Goal: Task Accomplishment & Management: Manage account settings

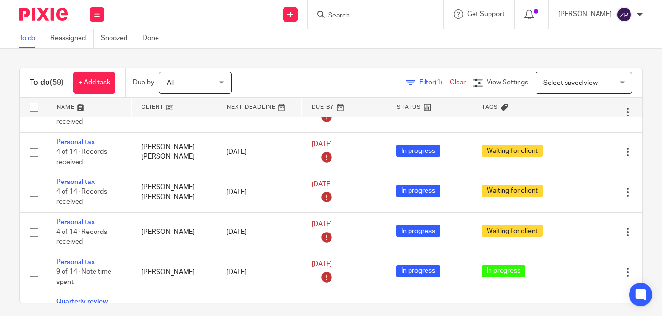
scroll to position [1593, 0]
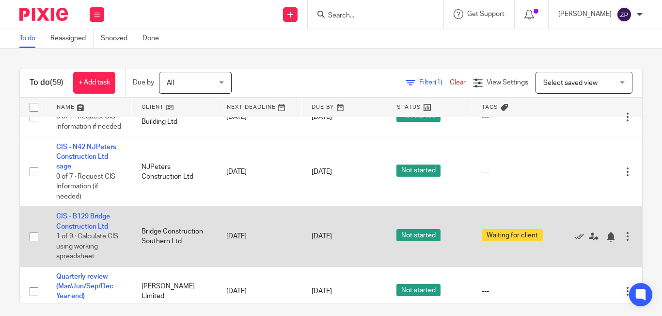
click at [77, 206] on td "CIS - B129 Bridge Construction Ltd 1 of 9 · Calculate CIS using working spreads…" at bounding box center [89, 236] width 85 height 60
click at [79, 213] on link "CIS - B129 Bridge Construction Ltd" at bounding box center [83, 221] width 54 height 16
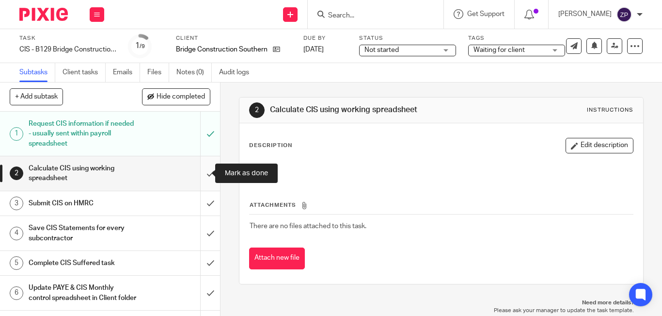
click at [202, 171] on input "submit" at bounding box center [110, 173] width 220 height 34
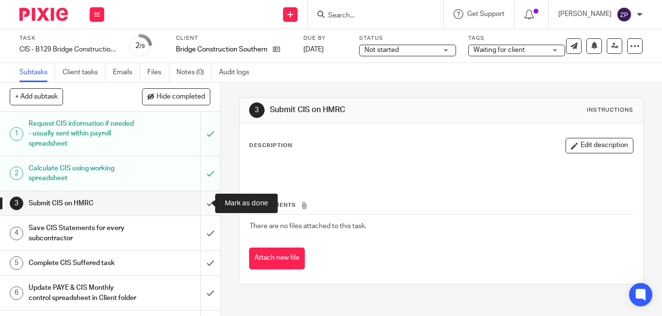
click at [200, 206] on input "submit" at bounding box center [110, 203] width 220 height 24
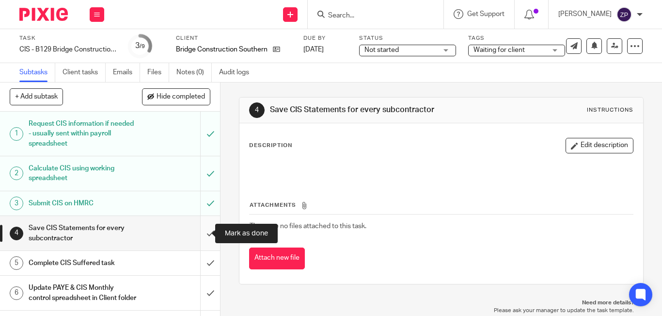
drag, startPoint x: 196, startPoint y: 236, endPoint x: 204, endPoint y: 235, distance: 8.3
click at [196, 236] on input "submit" at bounding box center [110, 233] width 220 height 34
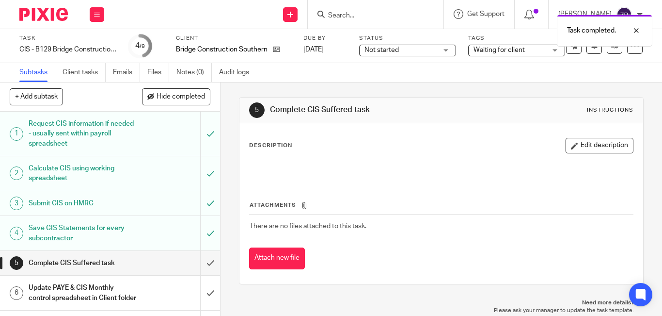
scroll to position [97, 0]
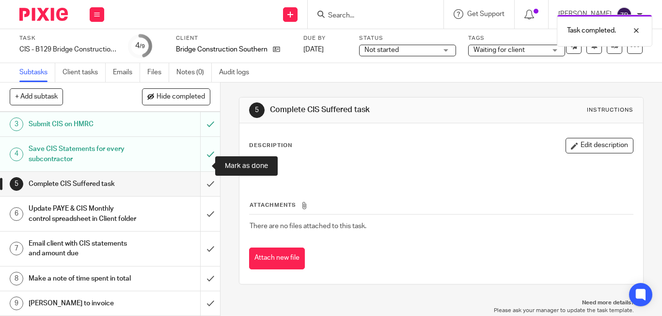
click at [200, 172] on input "submit" at bounding box center [110, 184] width 220 height 24
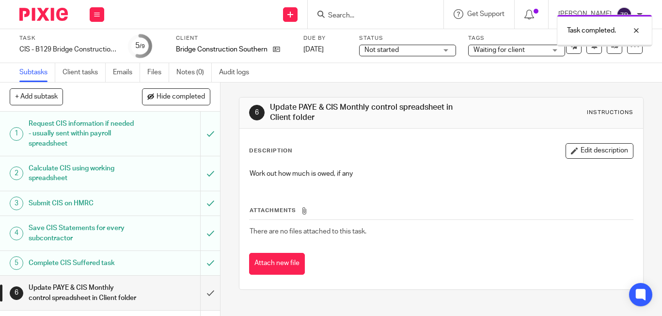
scroll to position [97, 0]
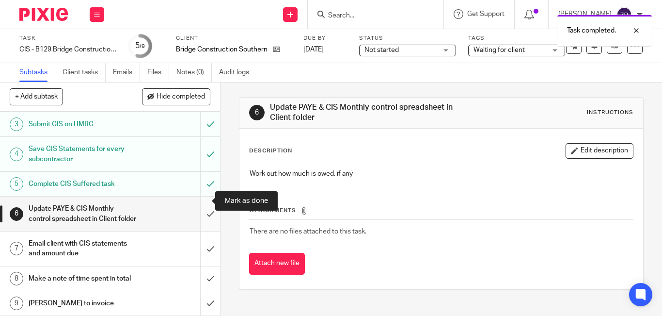
click at [199, 199] on input "submit" at bounding box center [110, 213] width 220 height 34
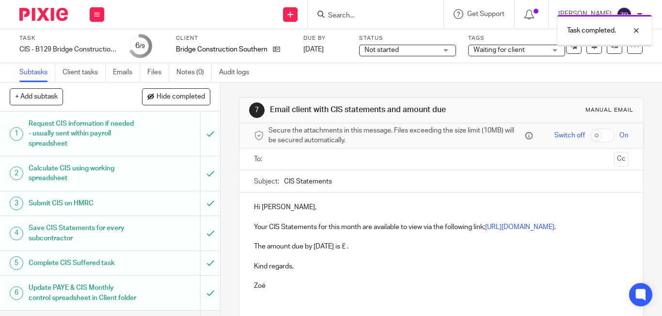
click at [295, 210] on p "Hi Amanda," at bounding box center [441, 207] width 375 height 10
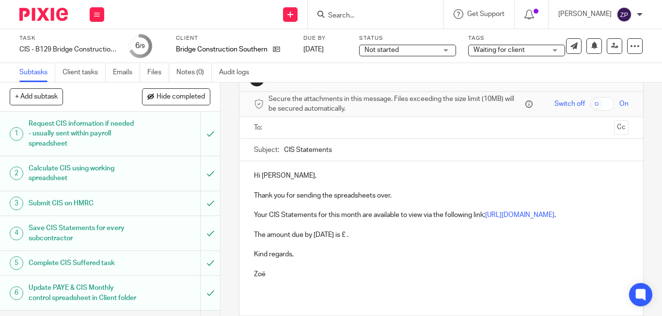
scroll to position [48, 0]
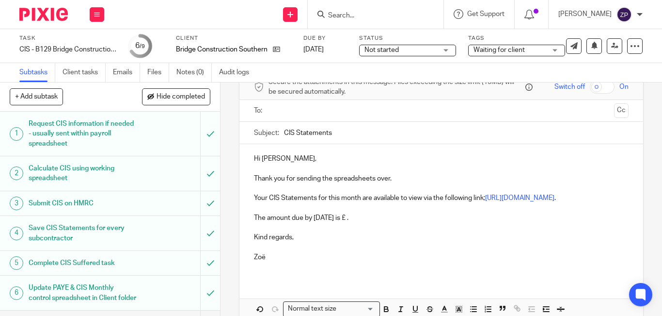
click at [375, 222] on p "The amount due by 22nd August is £ ." at bounding box center [441, 218] width 375 height 10
drag, startPoint x: 372, startPoint y: 229, endPoint x: 256, endPoint y: 219, distance: 116.3
click at [256, 219] on div "Hi Amanda, Thank you for sending the spreadsheets over. Your CIS Statements for…" at bounding box center [441, 211] width 404 height 135
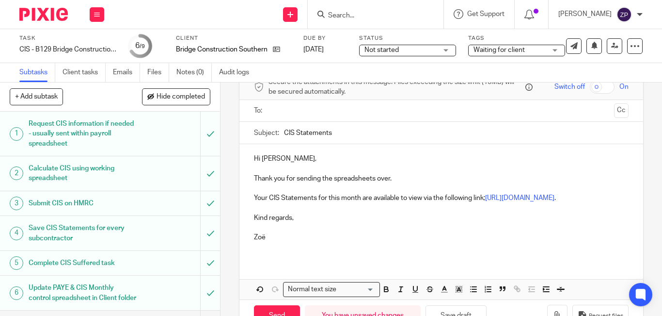
click at [297, 222] on p "Kind regards," at bounding box center [441, 218] width 375 height 10
click at [297, 213] on p at bounding box center [441, 208] width 375 height 10
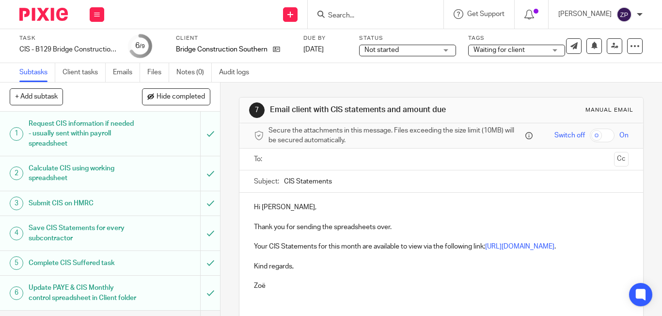
click at [301, 154] on input "text" at bounding box center [441, 159] width 338 height 11
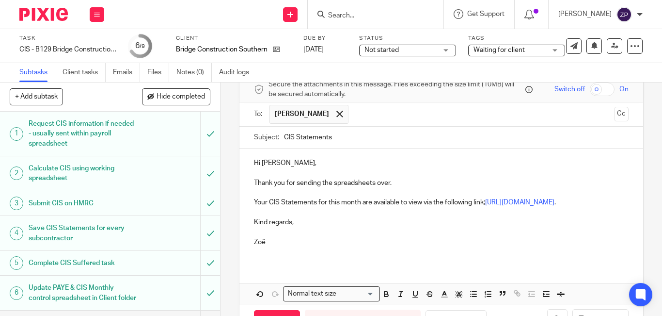
scroll to position [91, 0]
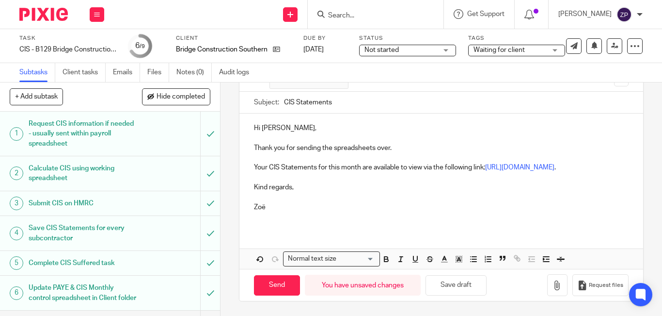
click at [459, 166] on p "Your CIS Statements for this month are available to view via the following link…" at bounding box center [441, 167] width 375 height 10
click at [274, 289] on input "Send" at bounding box center [277, 285] width 46 height 21
type input "Sent"
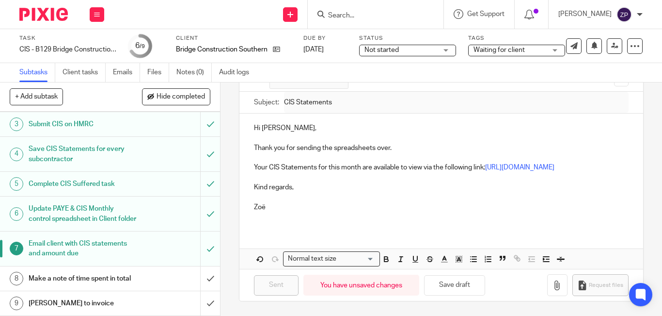
click at [100, 272] on h1 "Make a note of time spent in total" at bounding box center [83, 278] width 108 height 15
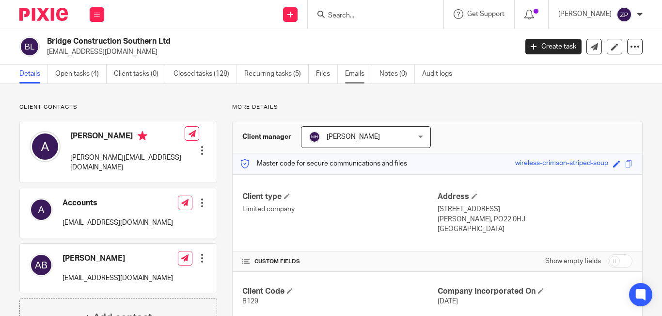
click at [352, 74] on link "Emails" at bounding box center [358, 73] width 27 height 19
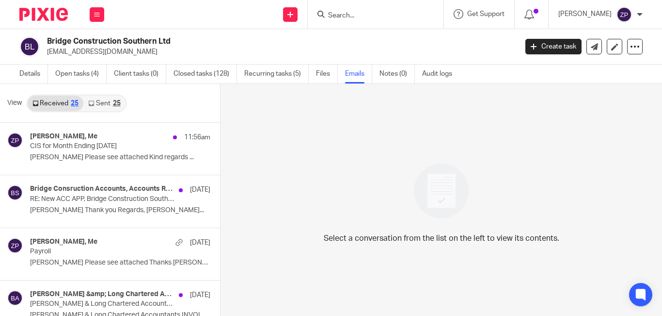
click at [96, 109] on link "Sent 25" at bounding box center [104, 103] width 42 height 16
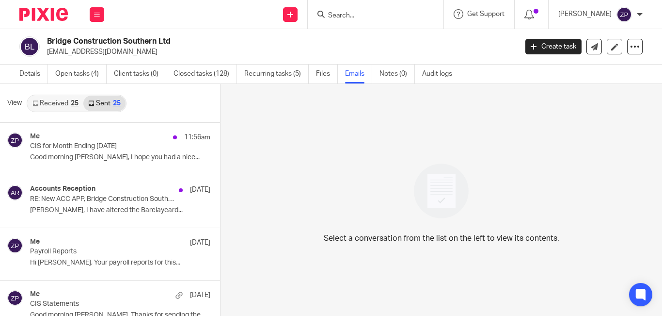
scroll to position [1, 0]
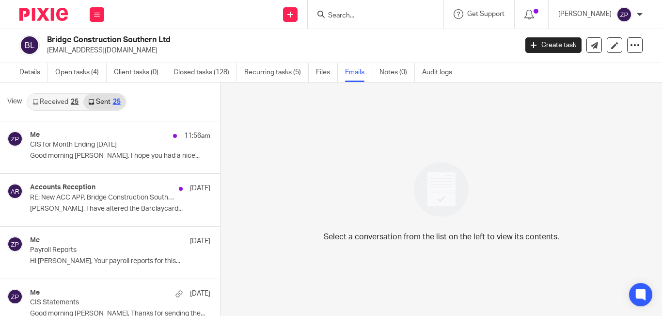
click at [107, 95] on link "Sent 25" at bounding box center [104, 102] width 42 height 16
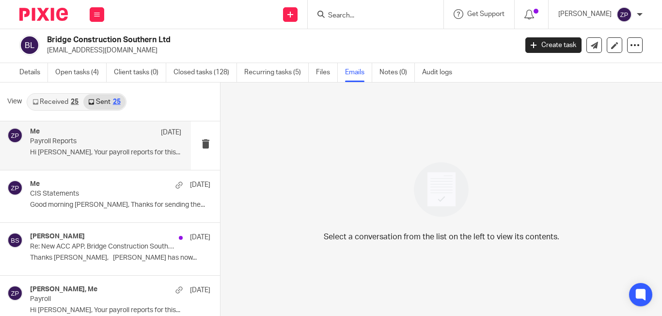
scroll to position [145, 0]
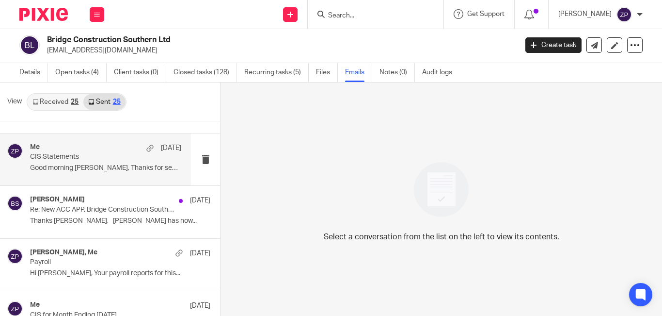
click at [82, 162] on div "Me 10 Jul CIS Statements Good morning Amanda, Thanks for sending the..." at bounding box center [105, 159] width 151 height 32
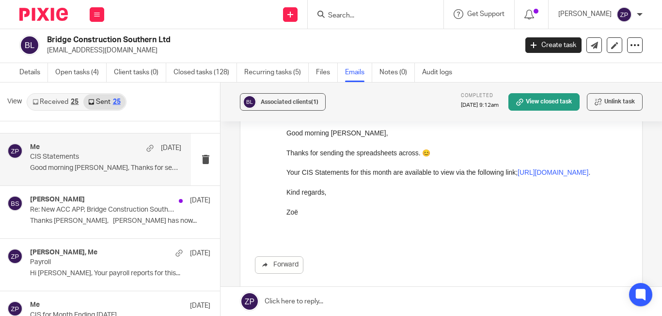
scroll to position [48, 0]
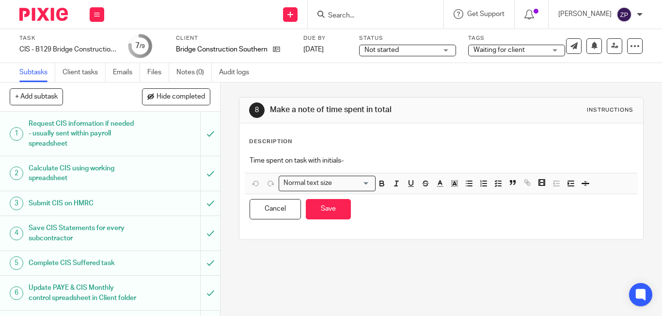
click at [375, 162] on p "Time spent on task with initials-" at bounding box center [441, 161] width 383 height 10
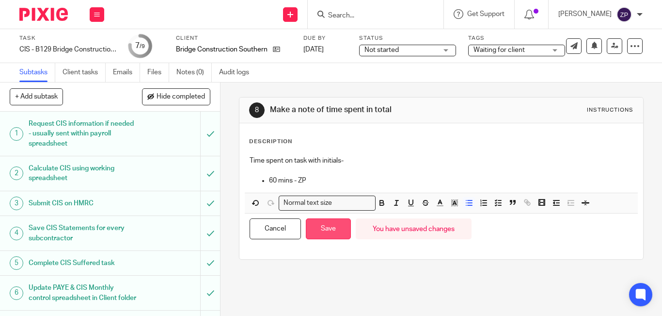
click at [328, 229] on button "Save" at bounding box center [328, 228] width 45 height 21
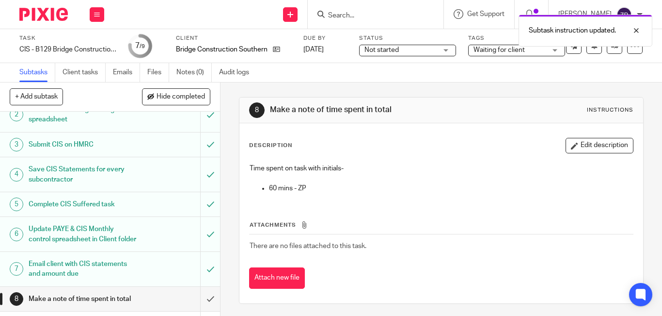
scroll to position [99, 0]
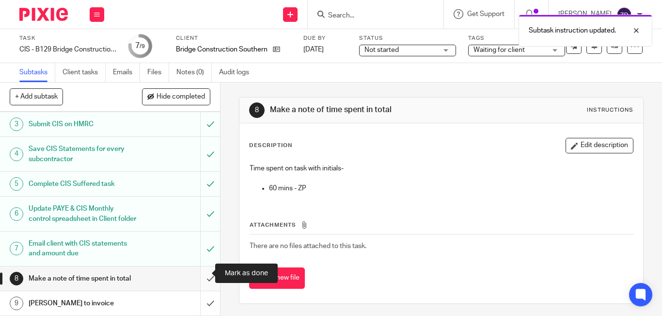
click at [198, 277] on input "submit" at bounding box center [110, 278] width 220 height 24
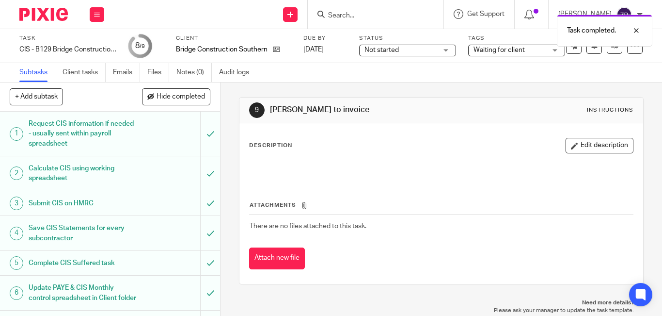
click at [495, 53] on span "Waiting for client" at bounding box center [499, 50] width 51 height 7
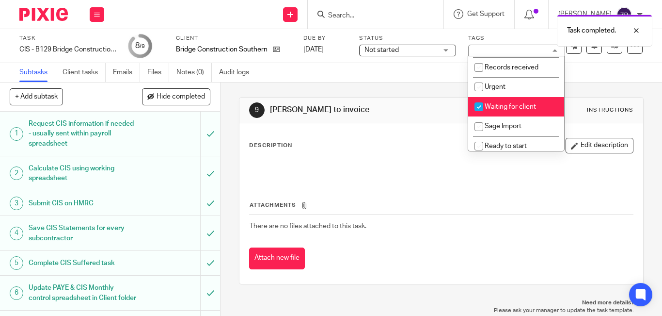
click at [497, 104] on span "Waiting for client" at bounding box center [510, 106] width 51 height 7
checkbox input "false"
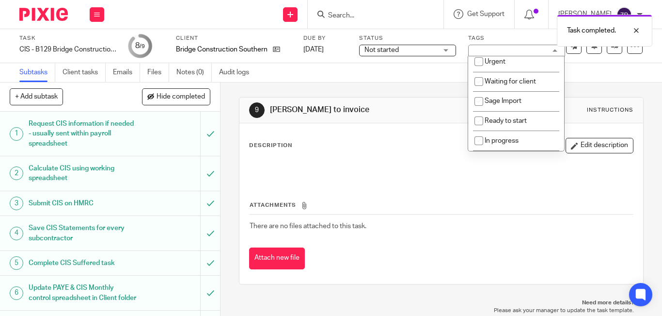
scroll to position [161, 0]
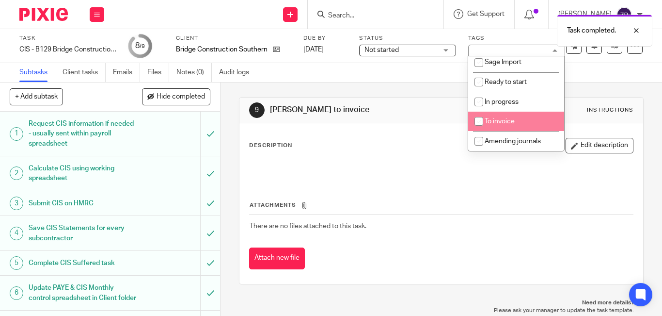
click at [501, 122] on span "To invoice" at bounding box center [500, 121] width 30 height 7
checkbox input "true"
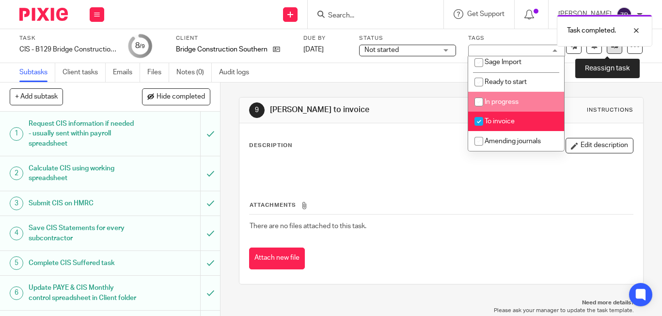
click at [611, 48] on icon at bounding box center [614, 45] width 7 height 7
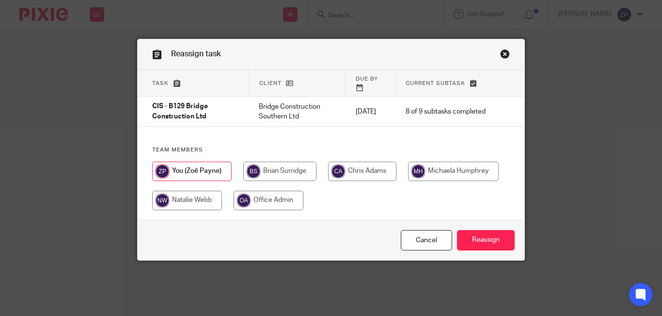
click at [270, 164] on input "radio" at bounding box center [279, 170] width 73 height 19
radio input "true"
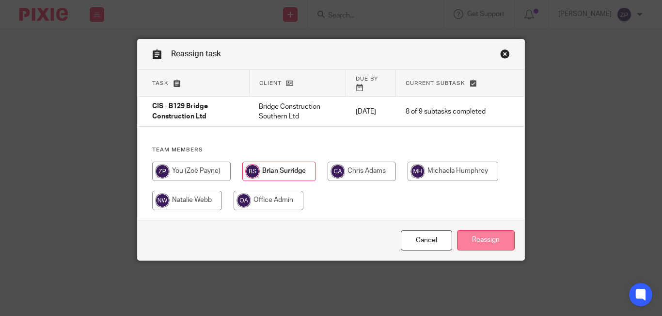
click at [494, 232] on input "Reassign" at bounding box center [486, 240] width 58 height 21
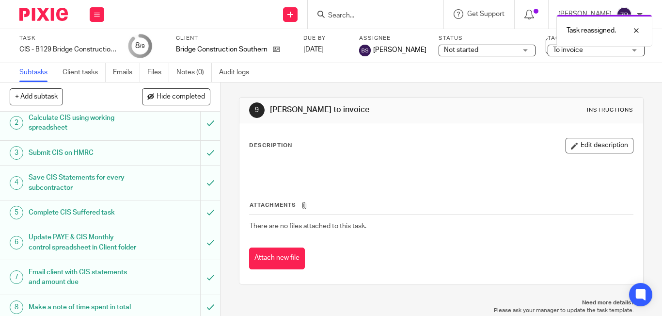
scroll to position [99, 0]
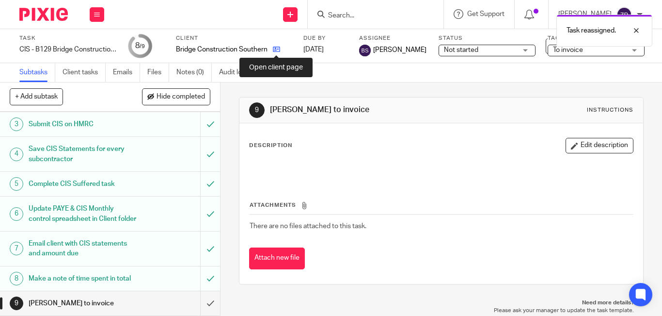
click at [279, 50] on icon at bounding box center [276, 49] width 7 height 7
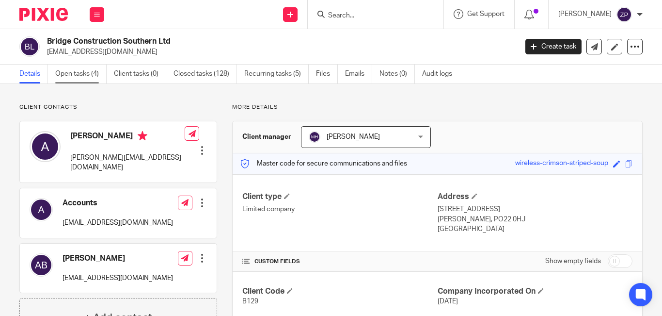
click at [82, 71] on link "Open tasks (4)" at bounding box center [80, 73] width 51 height 19
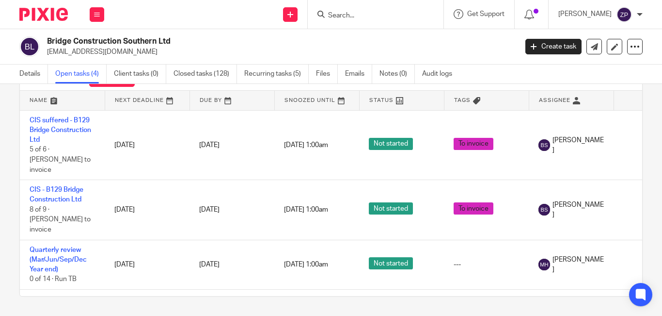
click at [52, 6] on div at bounding box center [40, 14] width 80 height 29
click at [55, 13] on img at bounding box center [43, 14] width 48 height 13
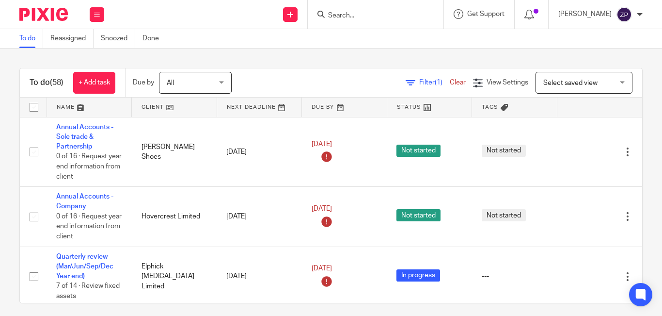
scroll to position [1404, 0]
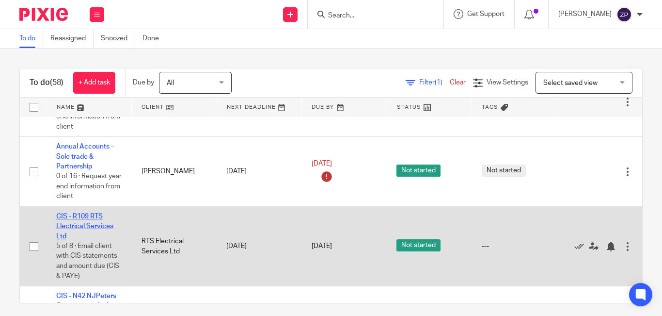
click at [75, 213] on link "CIS - R109 RTS Electrical Services Ltd" at bounding box center [84, 226] width 57 height 27
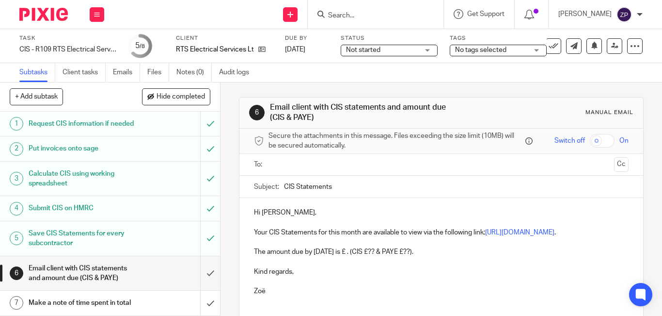
click at [282, 211] on p "Hi Peter," at bounding box center [441, 212] width 375 height 10
click at [387, 256] on p "The amount due by 22nd August is £ . (CIS £?? & PAYE £??)." at bounding box center [441, 252] width 375 height 10
drag, startPoint x: 434, startPoint y: 266, endPoint x: 441, endPoint y: 263, distance: 7.2
click at [434, 256] on p "The amount due by 22nd August is £ . (CIS £4,978.25 & PAYE £??)." at bounding box center [441, 252] width 375 height 10
drag, startPoint x: 442, startPoint y: 260, endPoint x: 446, endPoint y: 262, distance: 5.1
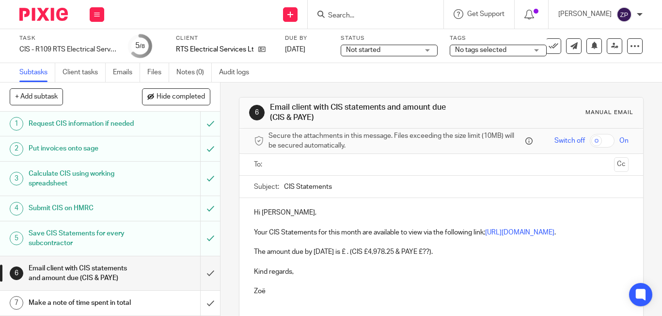
click at [446, 256] on p "The amount due by 22nd August is £ . (CIS £4,978.25 & PAYE £??)." at bounding box center [441, 252] width 375 height 10
click at [373, 266] on p at bounding box center [441, 261] width 375 height 10
click at [364, 256] on p "The amount due by 22nd August is £ . (CIS £4,978.25 & PAYE £1,486.48)." at bounding box center [441, 252] width 375 height 10
click at [328, 256] on p "The amount due by 22nd August is £6,464.73 (CIS £4,978.25 & PAYE £1,486.48)." at bounding box center [441, 252] width 375 height 10
click at [300, 192] on input "CIS Statements" at bounding box center [456, 186] width 345 height 22
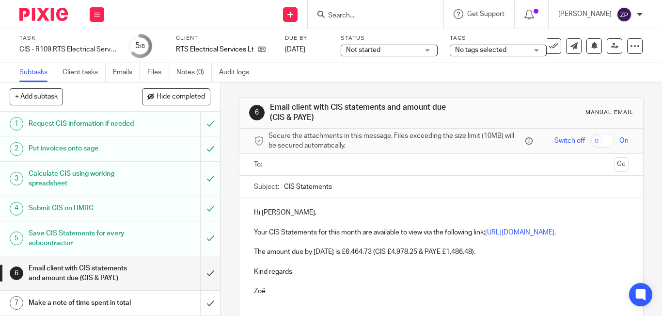
click at [299, 211] on p "Hi Pete," at bounding box center [441, 212] width 375 height 10
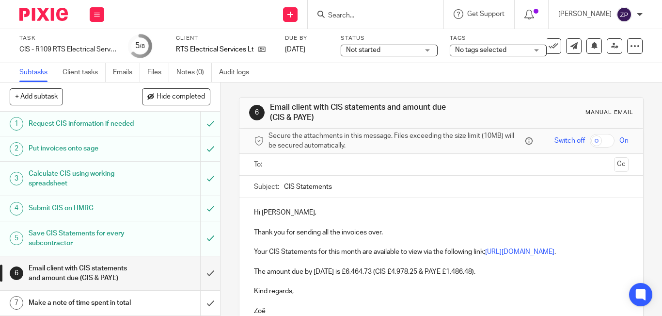
click at [289, 160] on input "text" at bounding box center [441, 164] width 338 height 11
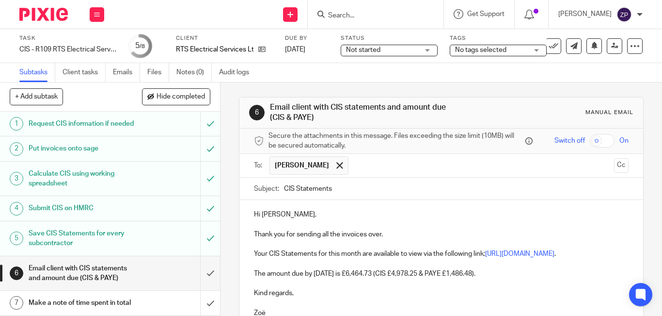
click at [319, 215] on p "Hi Pete," at bounding box center [441, 214] width 375 height 10
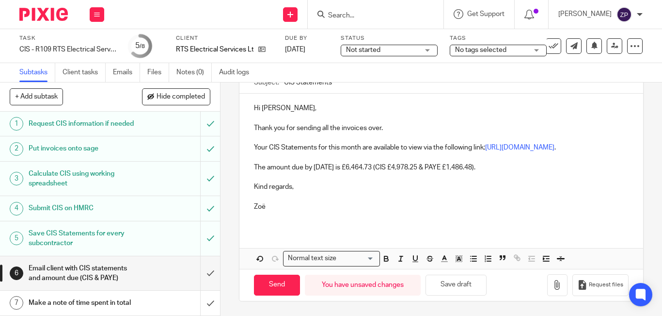
scroll to position [116, 0]
click at [277, 285] on input "Send" at bounding box center [277, 284] width 46 height 21
type input "Sent"
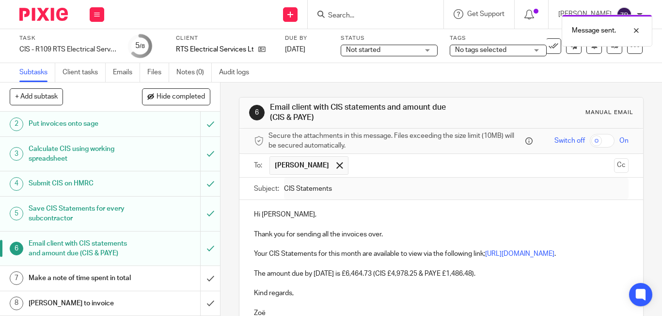
scroll to position [45, 0]
click at [135, 270] on div "Make a note of time spent in total" at bounding box center [110, 277] width 162 height 15
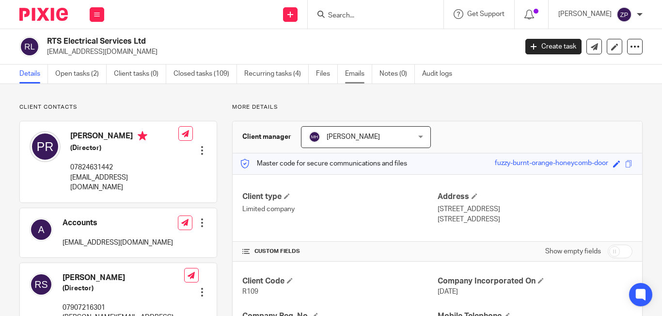
click at [356, 74] on link "Emails" at bounding box center [358, 73] width 27 height 19
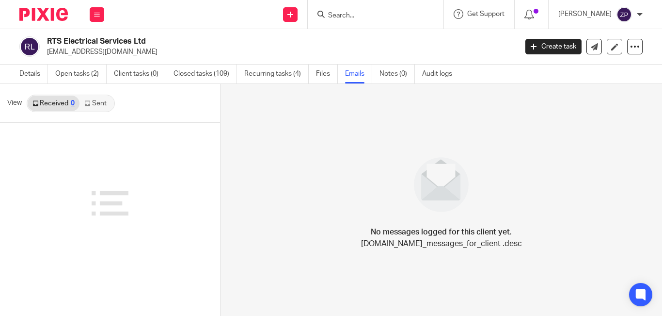
click at [91, 107] on link "Sent" at bounding box center [96, 103] width 34 height 16
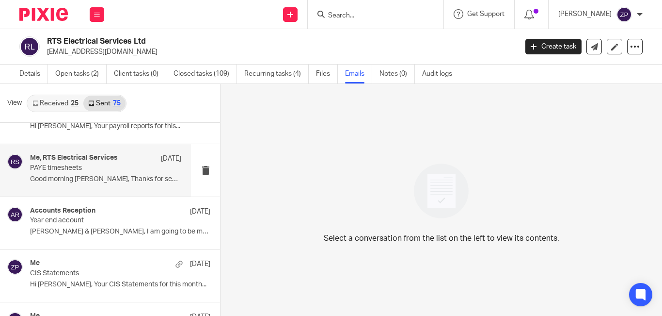
scroll to position [194, 0]
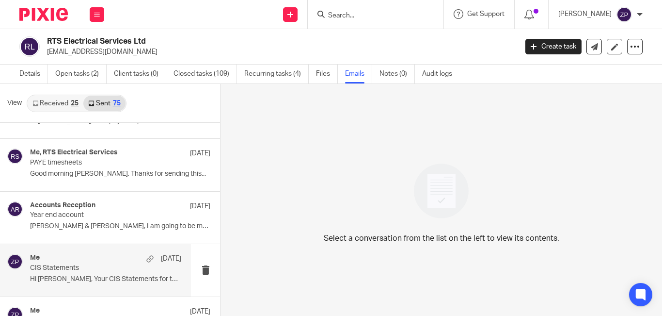
click at [66, 259] on div "Me 17 Jul" at bounding box center [105, 258] width 151 height 10
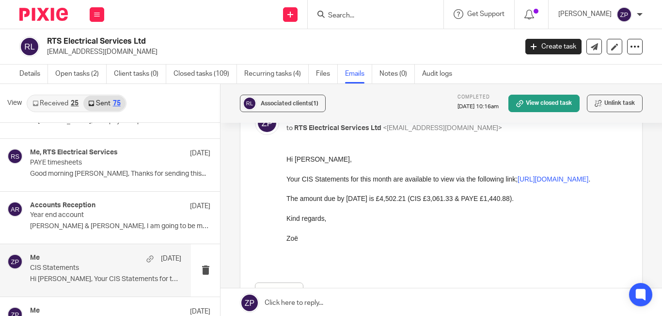
scroll to position [97, 0]
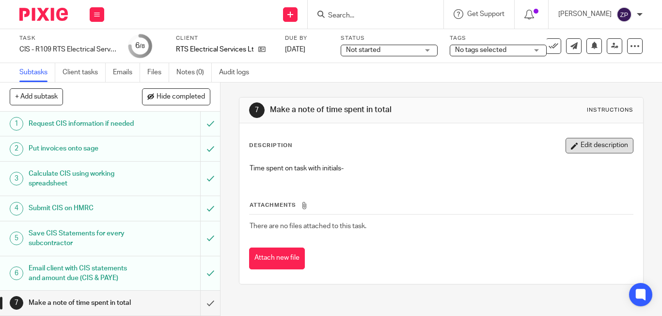
click at [571, 143] on button "Edit description" at bounding box center [600, 146] width 68 height 16
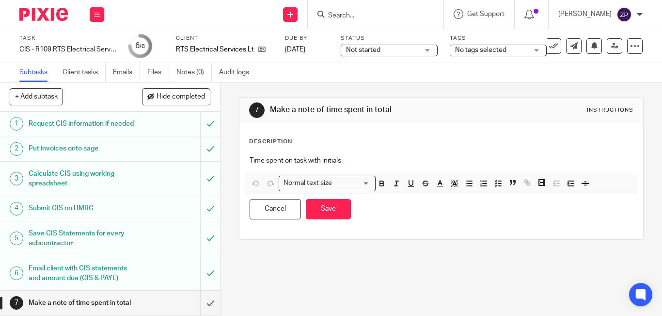
click at [391, 158] on p "Time spent on task with initials-" at bounding box center [441, 161] width 383 height 10
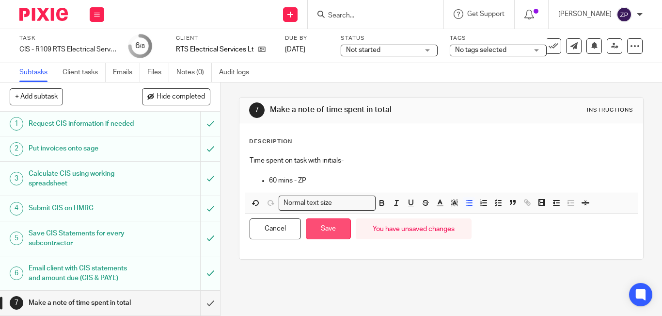
click at [330, 225] on button "Save" at bounding box center [328, 228] width 45 height 21
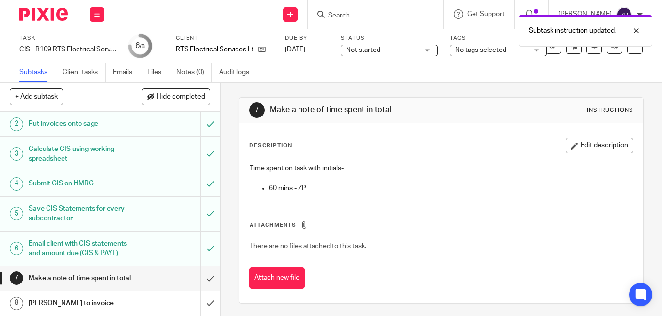
scroll to position [45, 0]
click at [201, 274] on input "submit" at bounding box center [110, 278] width 220 height 24
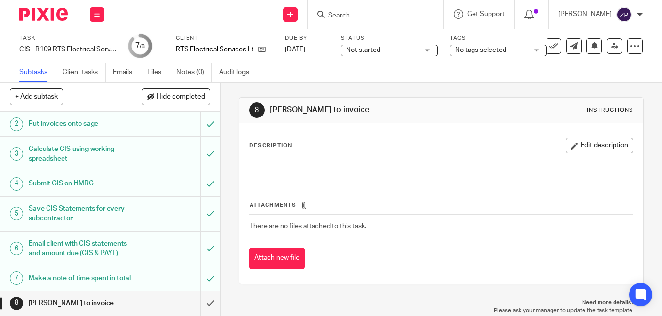
scroll to position [45, 0]
click at [501, 47] on span "No tags selected" at bounding box center [480, 50] width 51 height 7
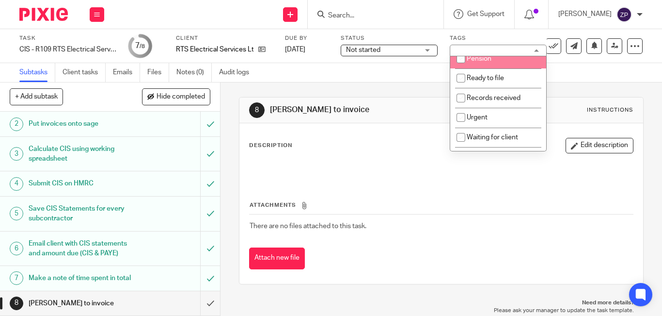
scroll to position [161, 0]
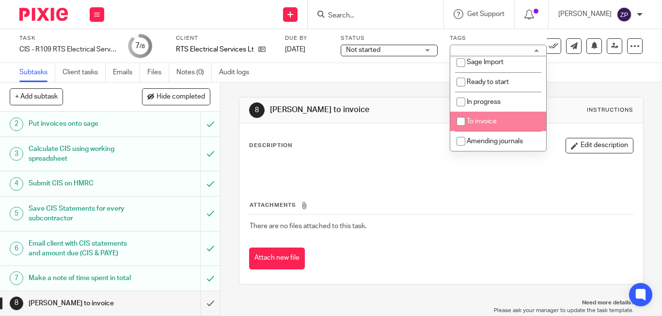
click at [492, 121] on span "To invoice" at bounding box center [482, 121] width 30 height 7
checkbox input "true"
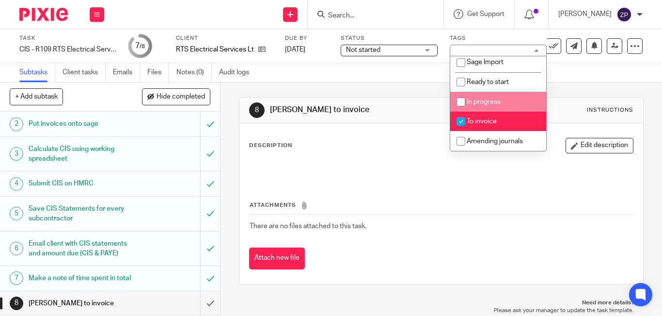
click at [581, 87] on div "8 [PERSON_NAME] to invoice Instructions Description Edit description Attachment…" at bounding box center [441, 190] width 405 height 216
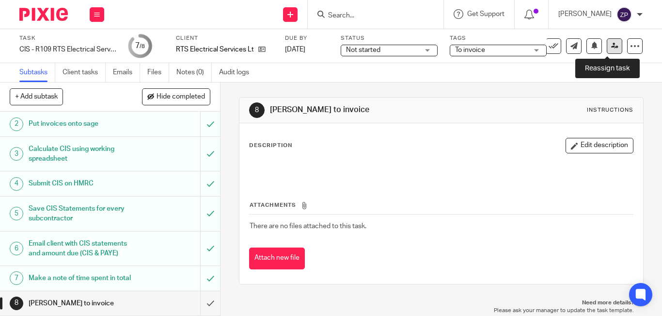
click at [611, 49] on icon at bounding box center [614, 45] width 7 height 7
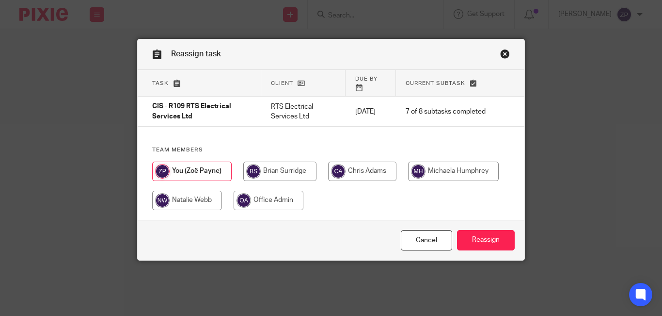
click at [284, 171] on input "radio" at bounding box center [279, 170] width 73 height 19
radio input "true"
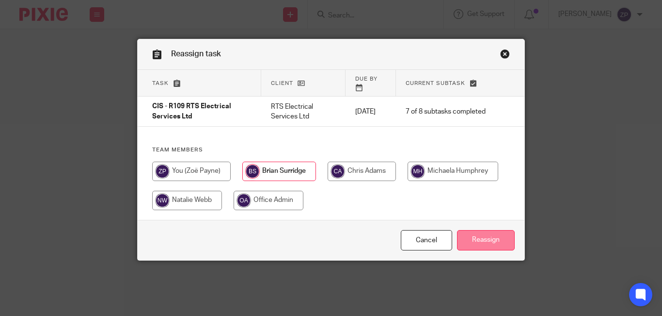
click at [473, 235] on input "Reassign" at bounding box center [486, 240] width 58 height 21
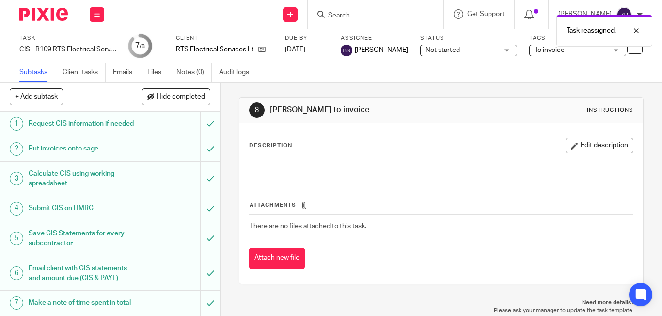
click at [48, 8] on img at bounding box center [43, 14] width 48 height 13
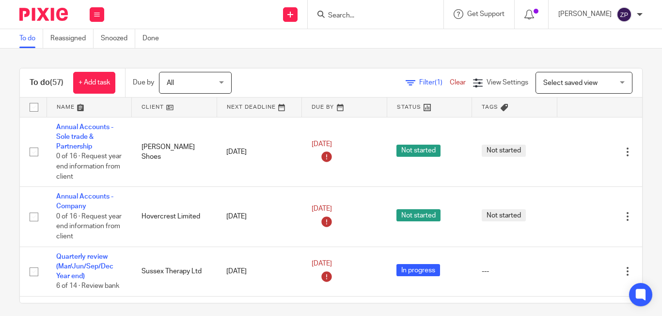
click at [366, 13] on input "Search" at bounding box center [370, 16] width 87 height 9
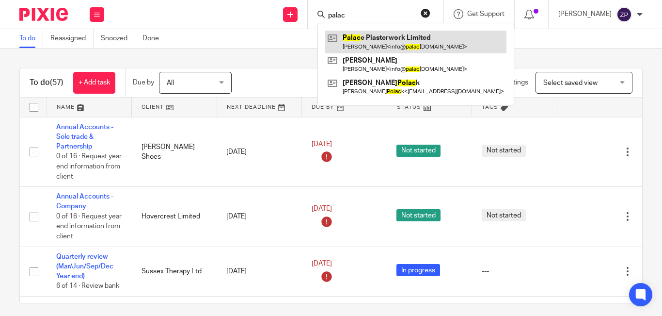
type input "palac"
click at [413, 34] on link at bounding box center [415, 42] width 181 height 22
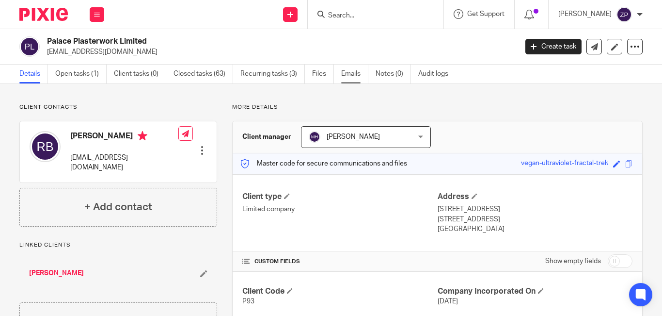
click at [355, 77] on link "Emails" at bounding box center [354, 73] width 27 height 19
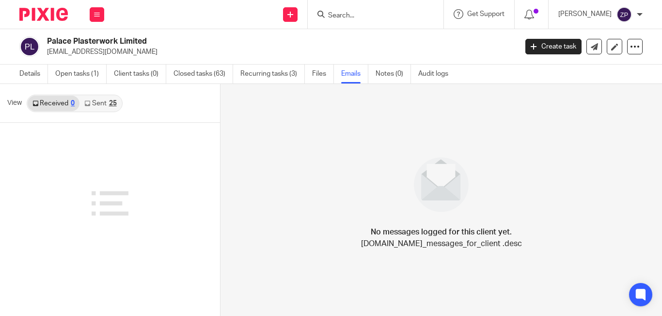
click at [93, 101] on link "Sent 25" at bounding box center [100, 103] width 42 height 16
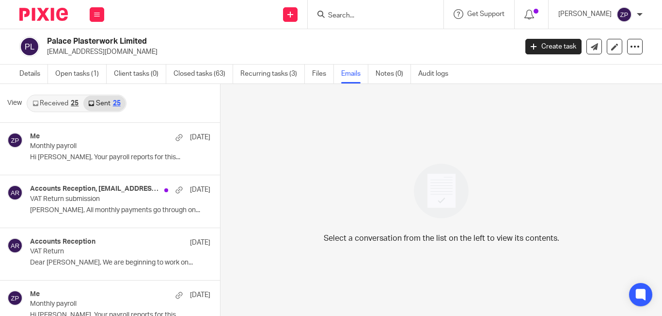
click at [52, 15] on img at bounding box center [43, 14] width 48 height 13
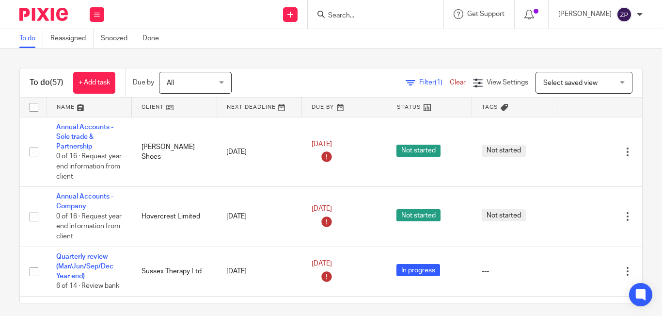
scroll to position [1220, 0]
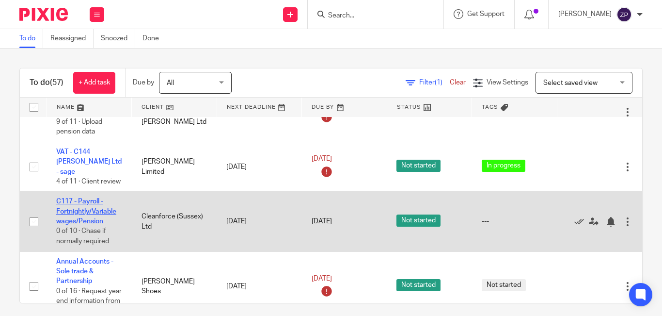
click at [86, 198] on link "C117 - Payroll - Fortnightly/Variable wages/Pension" at bounding box center [86, 211] width 60 height 27
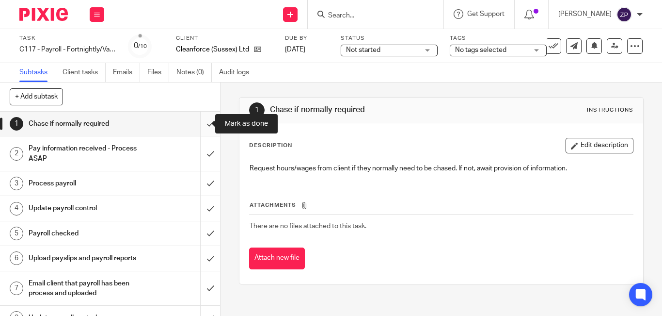
click at [199, 126] on input "submit" at bounding box center [110, 123] width 220 height 24
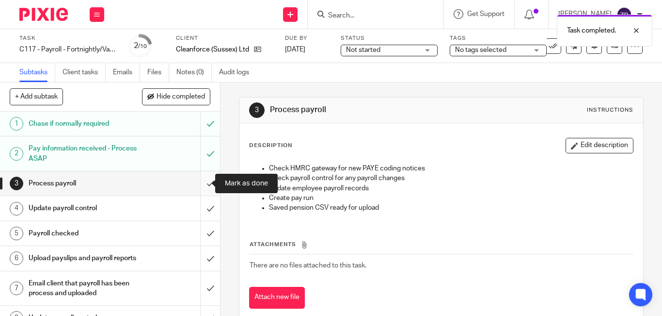
click at [204, 184] on input "submit" at bounding box center [110, 183] width 220 height 24
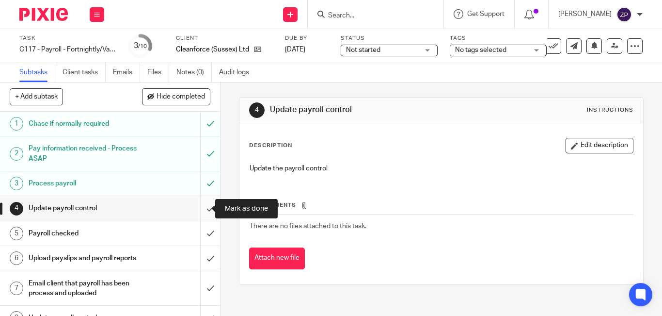
click at [198, 207] on input "submit" at bounding box center [110, 208] width 220 height 24
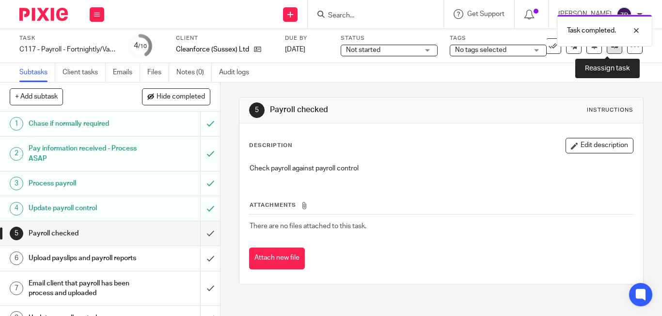
click at [607, 53] on link at bounding box center [615, 46] width 16 height 16
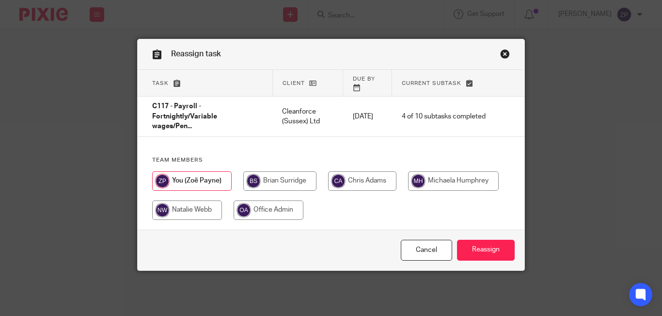
click at [362, 173] on input "radio" at bounding box center [362, 180] width 68 height 19
radio input "true"
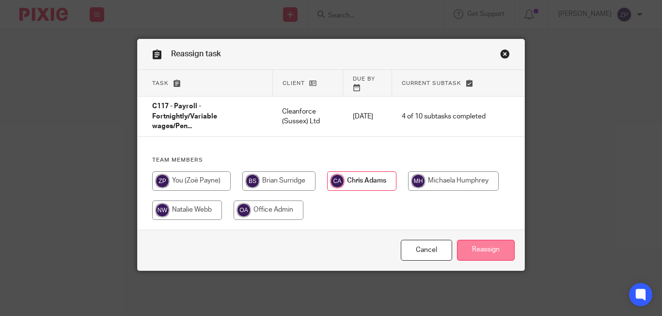
click at [478, 239] on input "Reassign" at bounding box center [486, 249] width 58 height 21
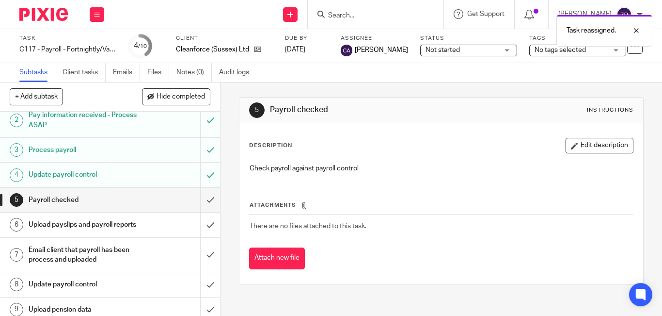
scroll to position [75, 0]
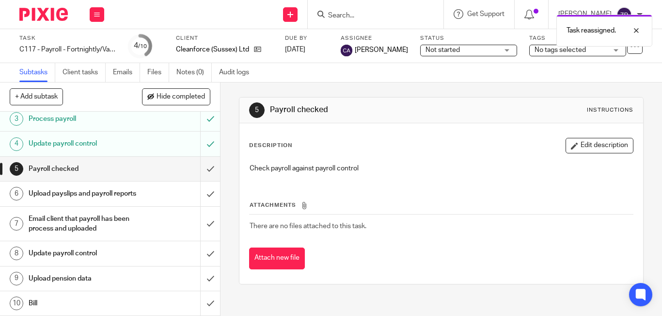
click at [65, 254] on h1 "Update payroll control" at bounding box center [83, 253] width 108 height 15
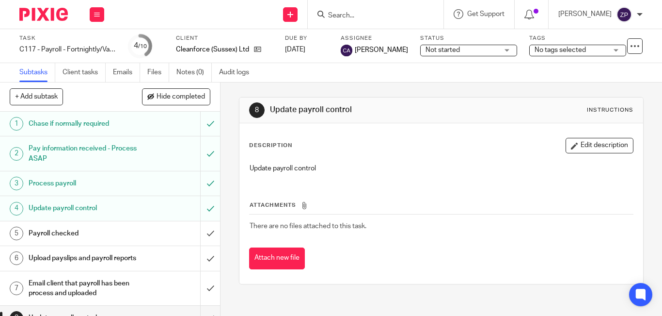
scroll to position [75, 0]
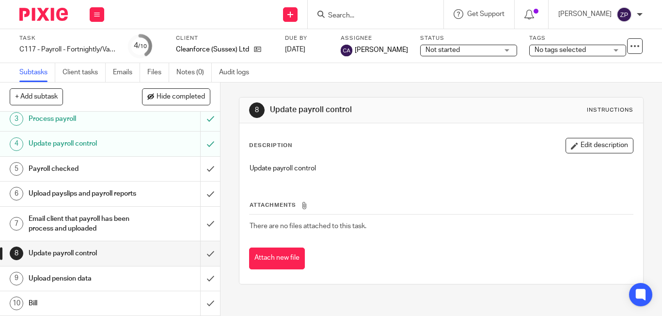
click at [51, 300] on h1 "Bill" at bounding box center [83, 303] width 108 height 15
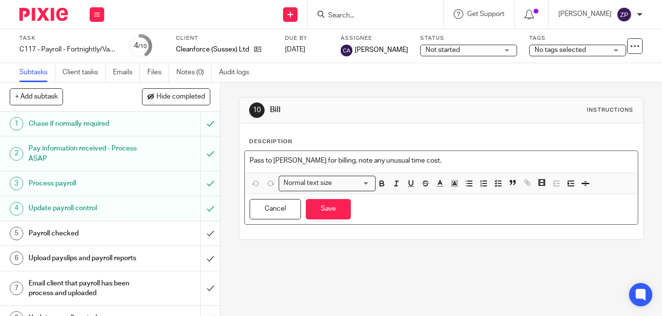
click at [422, 162] on p "Pass to [PERSON_NAME] for billing, note any unusual time cost." at bounding box center [441, 161] width 383 height 10
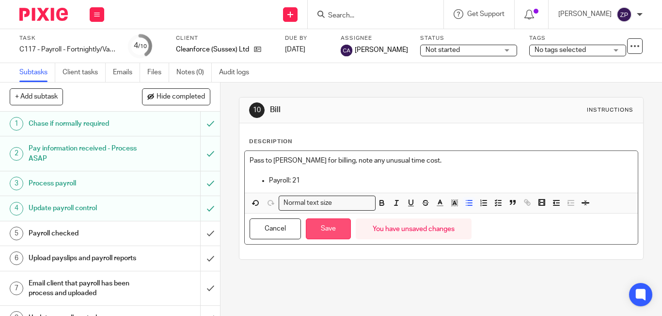
click at [329, 232] on button "Save" at bounding box center [328, 228] width 45 height 21
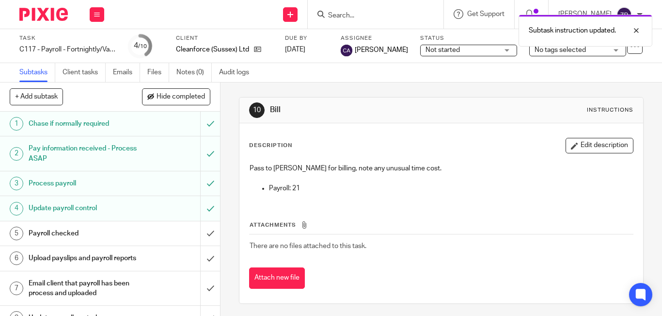
click at [41, 12] on img at bounding box center [43, 14] width 48 height 13
